Goal: Information Seeking & Learning: Learn about a topic

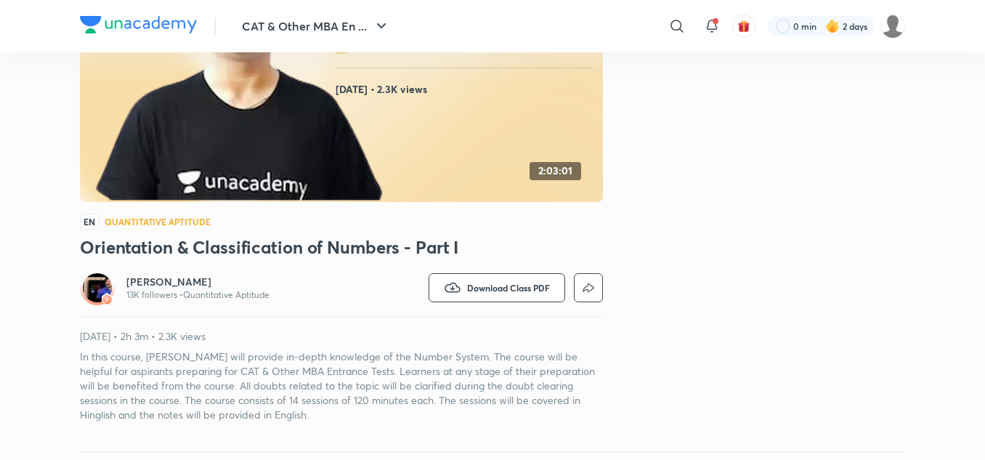
scroll to position [145, 0]
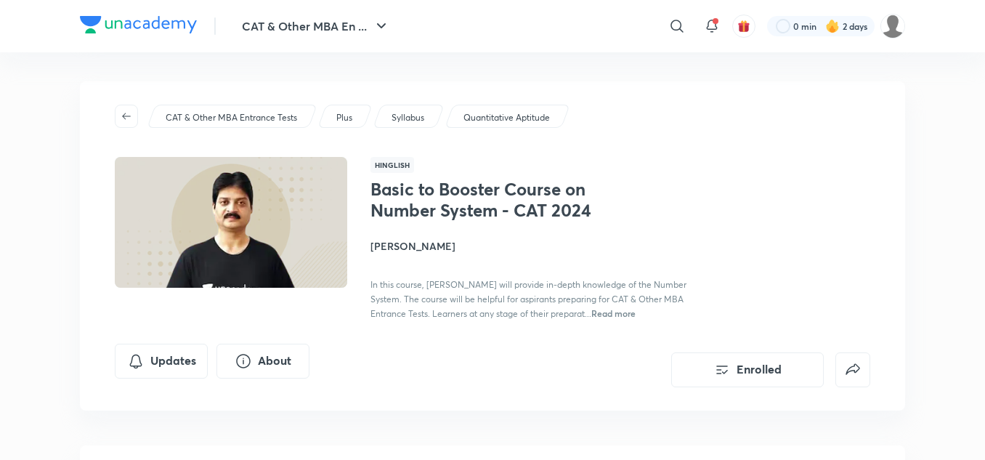
click at [648, 224] on div "Basic to Booster Course on Number System - CAT 2024 [PERSON_NAME] In this cours…" at bounding box center [532, 250] width 325 height 142
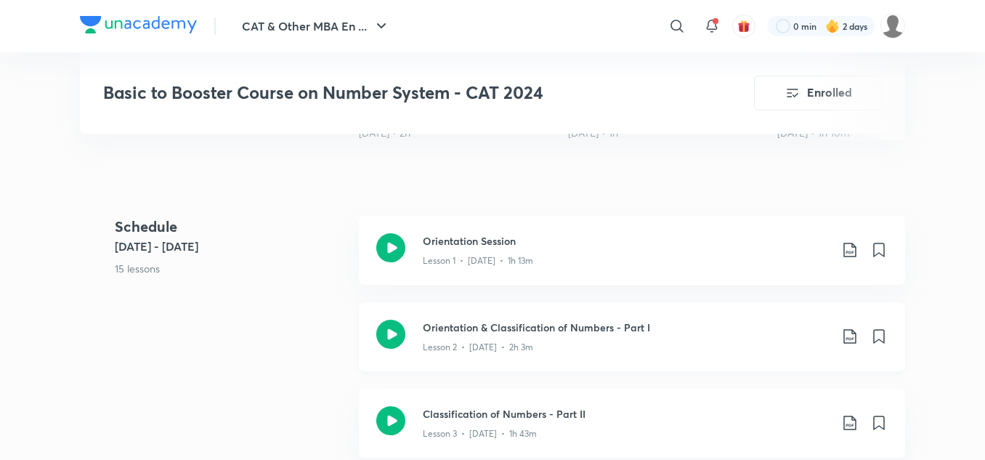
scroll to position [653, 0]
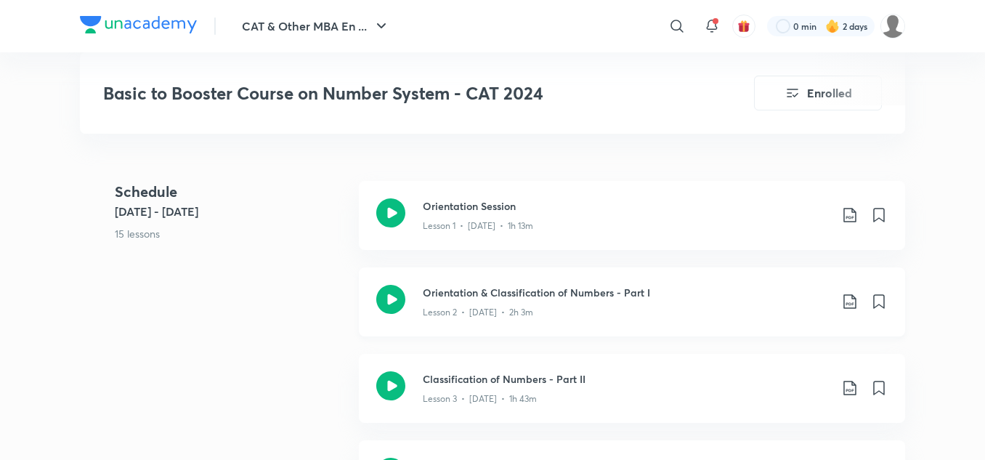
click at [393, 296] on icon at bounding box center [390, 299] width 29 height 29
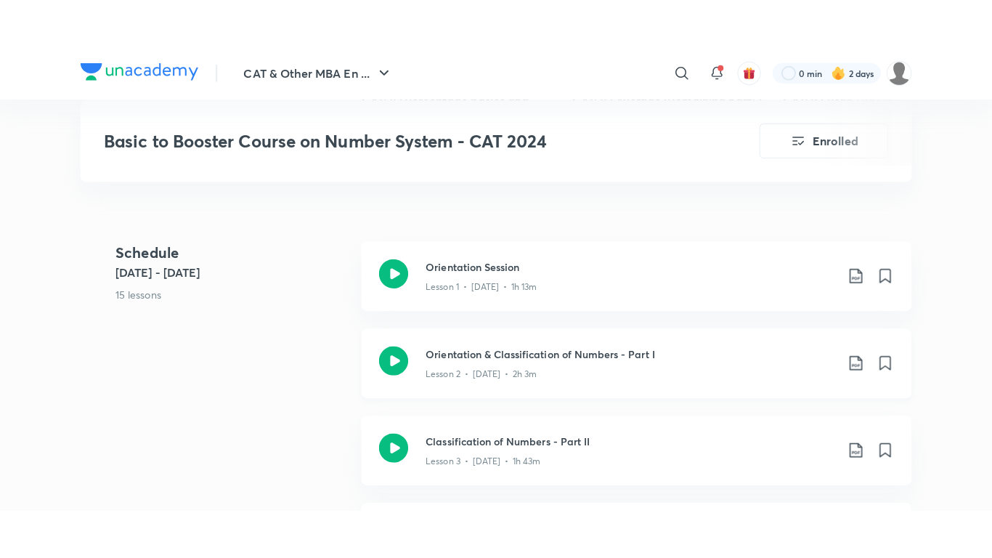
scroll to position [726, 0]
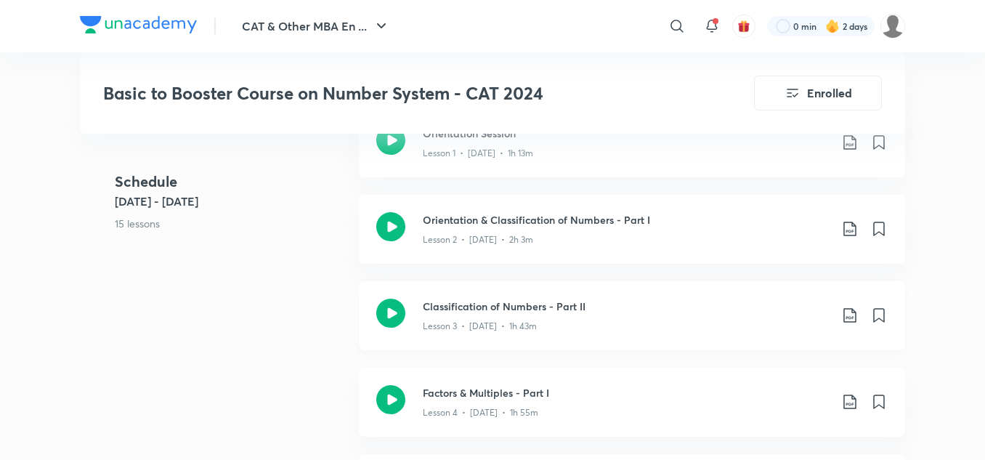
click at [415, 330] on div "Classification of Numbers - Part II Lesson 3 • [DATE] • 1h 43m" at bounding box center [632, 315] width 546 height 69
